Goal: Transaction & Acquisition: Obtain resource

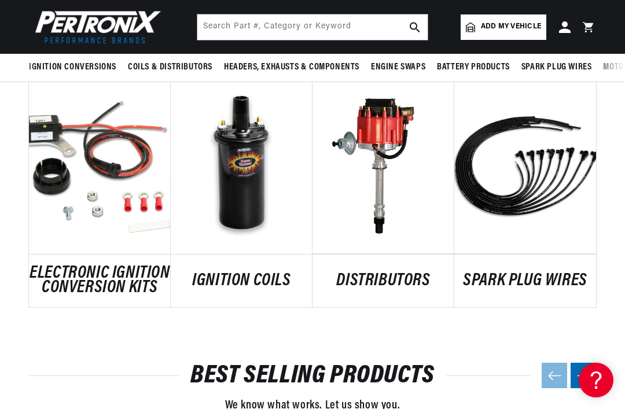
scroll to position [0, 351]
click at [376, 274] on link "DISTRIBUTORS" at bounding box center [384, 281] width 142 height 15
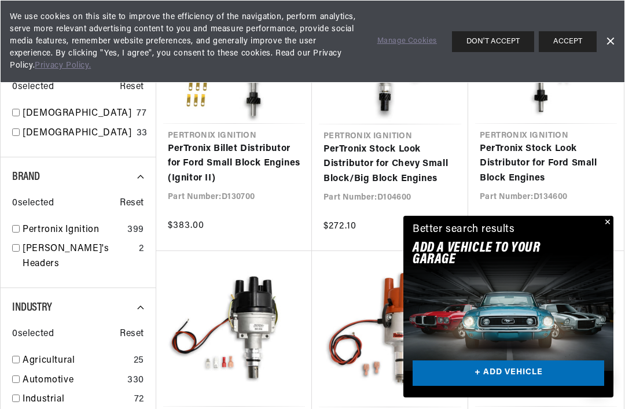
scroll to position [969, 0]
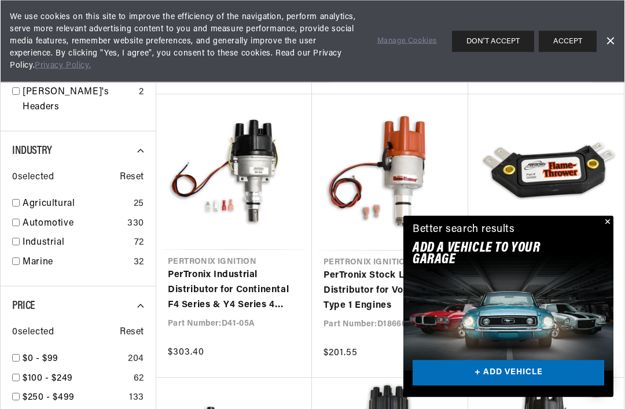
click at [18, 258] on input "checkbox" at bounding box center [16, 262] width 8 height 8
checkbox input "false"
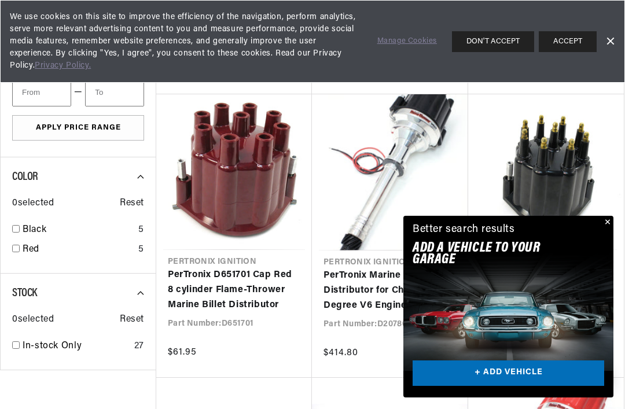
click at [38, 223] on link "Black" at bounding box center [78, 230] width 111 height 15
checkbox input "true"
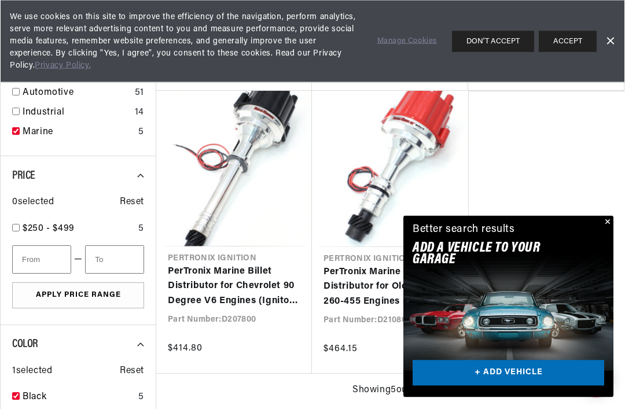
click at [610, 223] on button "Close" at bounding box center [607, 223] width 14 height 14
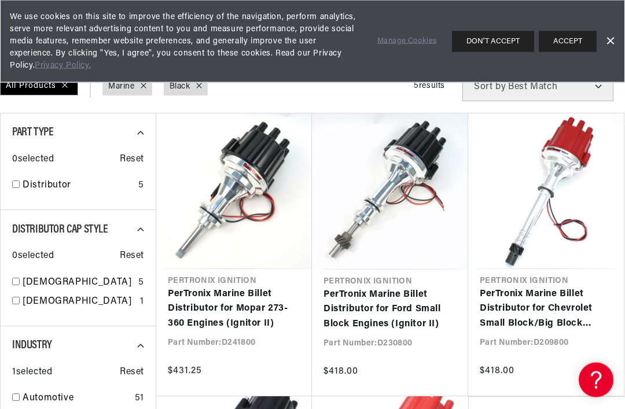
scroll to position [386, 0]
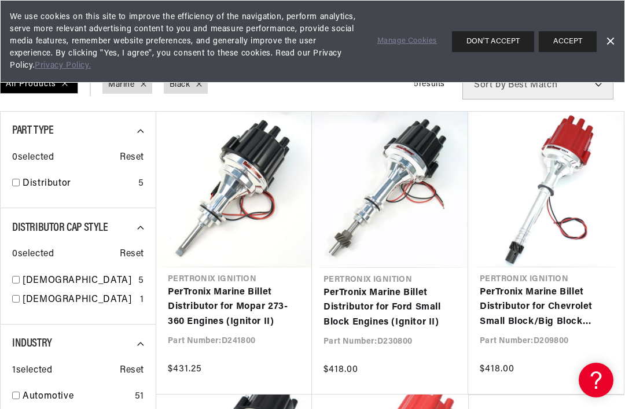
click at [357, 308] on link "PerTronix Marine Billet Distributor for Ford Small Block Engines (Ignitor II)" at bounding box center [390, 308] width 133 height 45
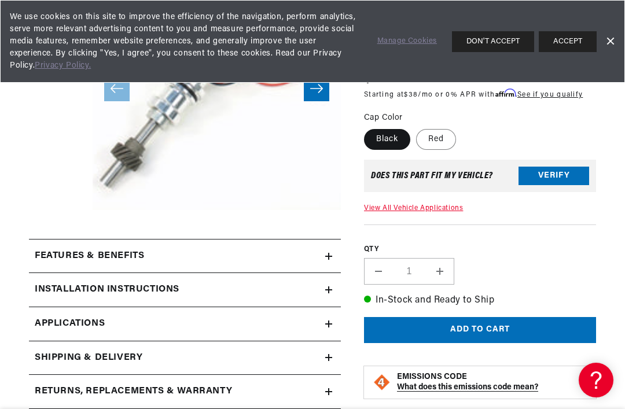
scroll to position [265, 0]
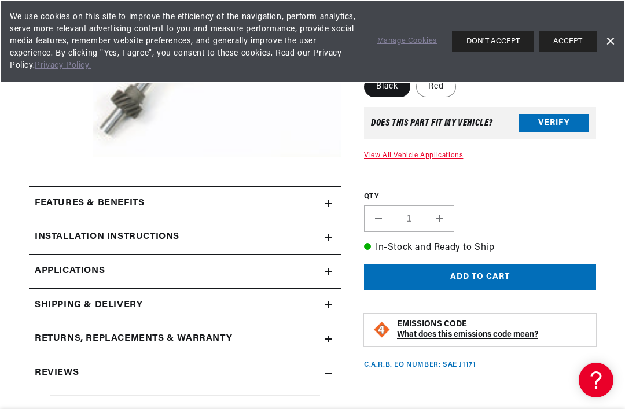
click at [158, 206] on div "Features & Benefits" at bounding box center [177, 203] width 296 height 15
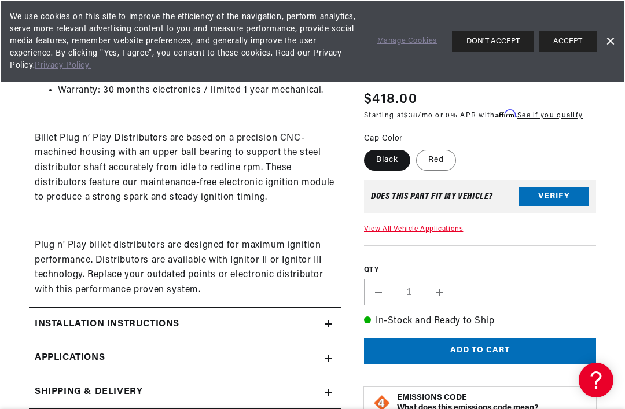
scroll to position [0, 0]
click at [159, 318] on h2 "Installation instructions" at bounding box center [107, 324] width 145 height 15
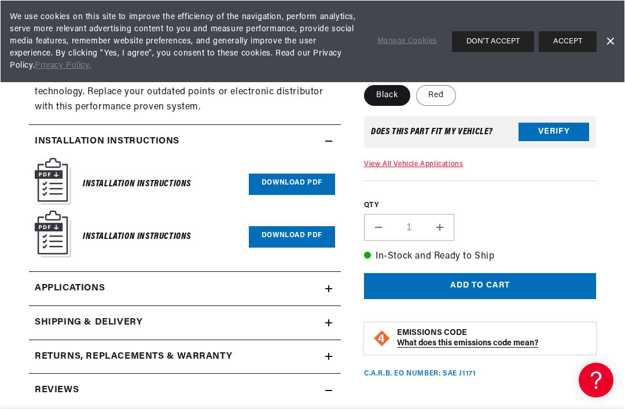
click at [151, 280] on link "Applications" at bounding box center [185, 289] width 312 height 34
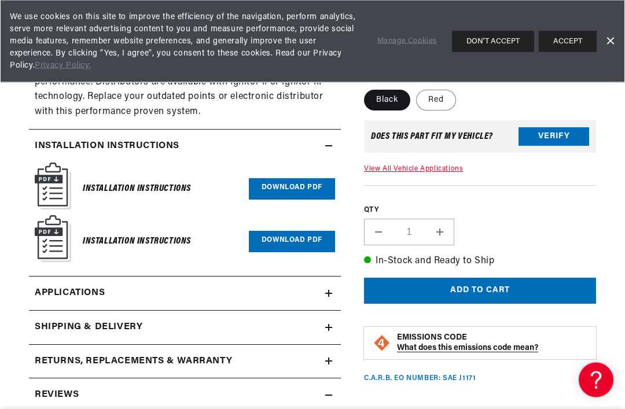
scroll to position [694, 0]
click at [290, 181] on link "Download PDF" at bounding box center [292, 188] width 86 height 21
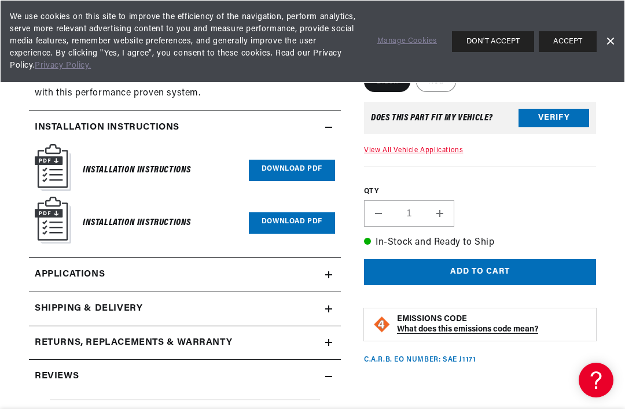
scroll to position [0, 0]
click at [287, 166] on link "Download PDF" at bounding box center [292, 170] width 86 height 21
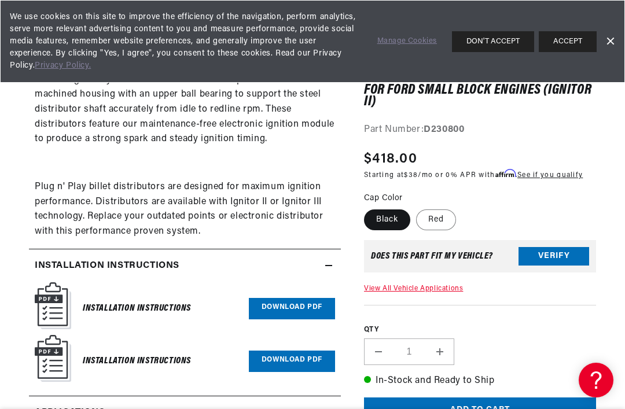
scroll to position [0, 351]
